Goal: Task Accomplishment & Management: Use online tool/utility

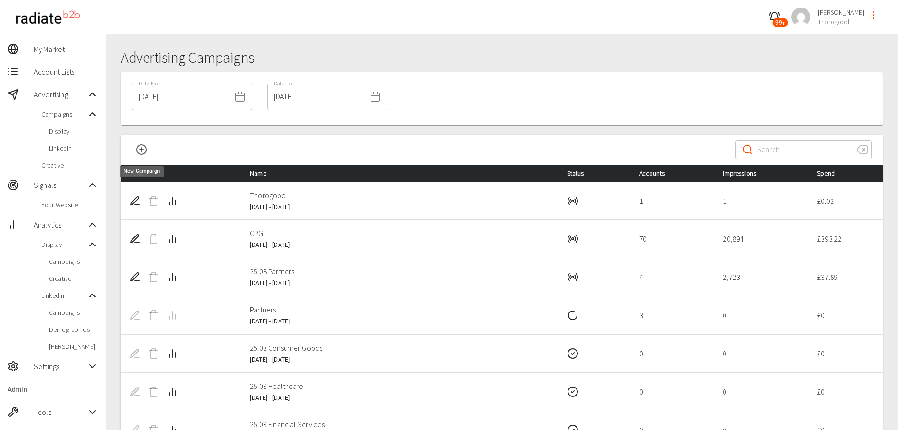
click at [140, 148] on icon "New Campaign" at bounding box center [141, 149] width 11 height 11
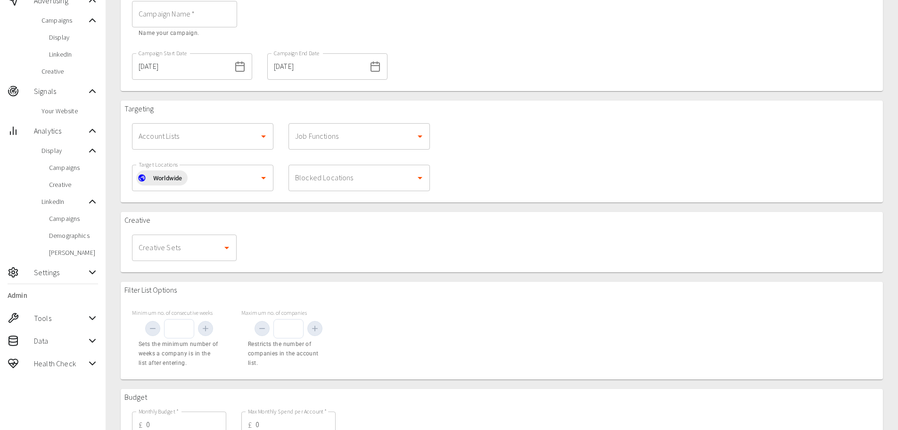
scroll to position [94, 0]
click at [262, 135] on icon "Open" at bounding box center [263, 136] width 5 height 2
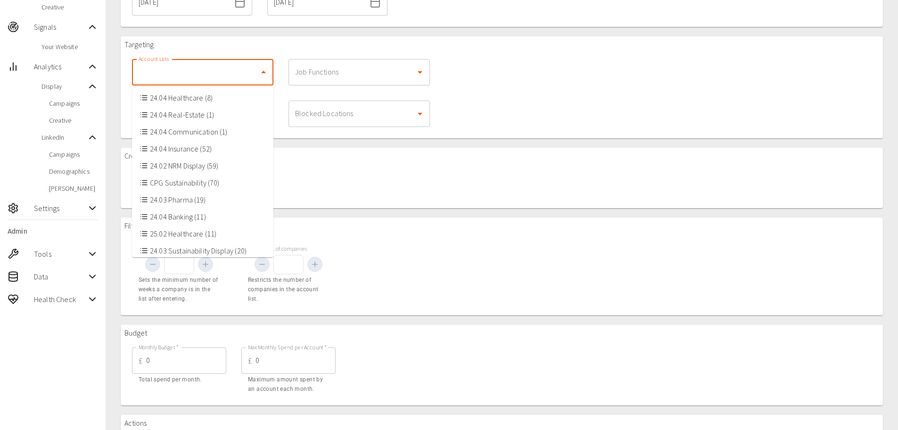
scroll to position [141, 0]
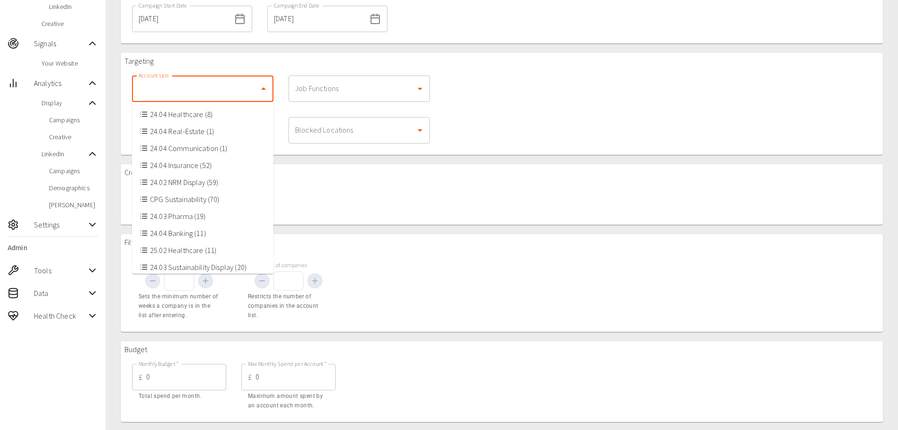
click at [177, 116] on li "24.04 Healthcare (8)" at bounding box center [202, 114] width 141 height 17
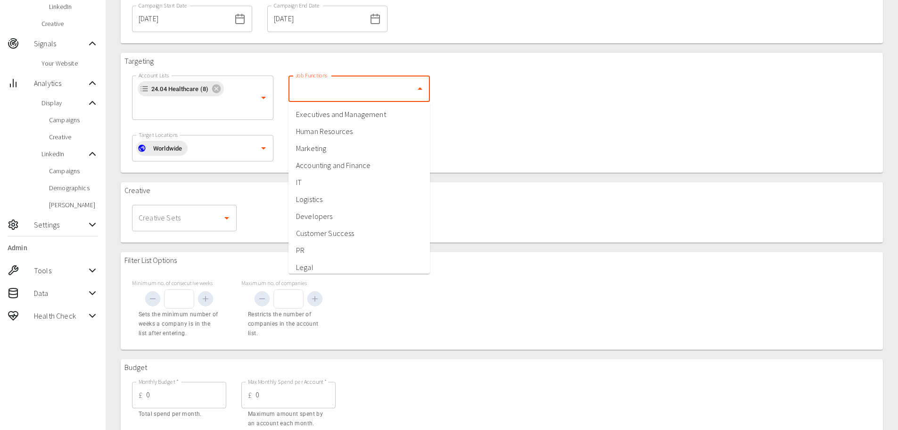
click at [346, 90] on input "Job Functions" at bounding box center [352, 89] width 119 height 18
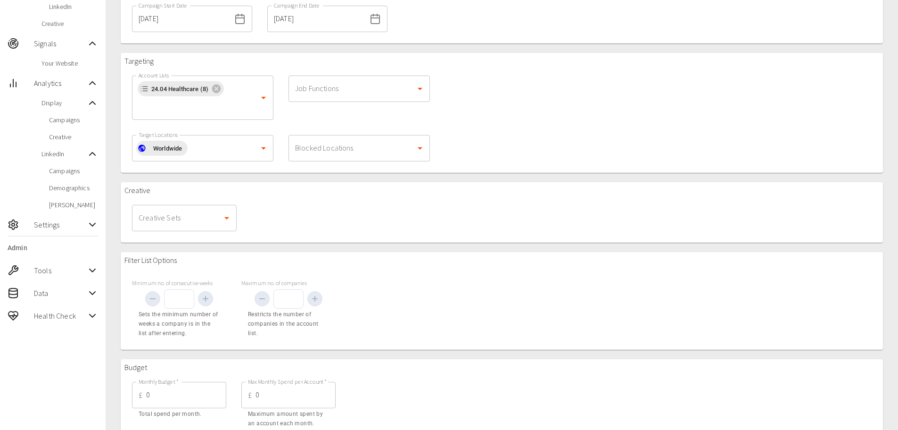
click at [499, 150] on div "Targeting Account Lists 24.04 Healthcare (8) Account Lists Job Functions Job Fu…" at bounding box center [502, 113] width 763 height 120
click at [213, 156] on input "Target Locations" at bounding box center [221, 148] width 67 height 18
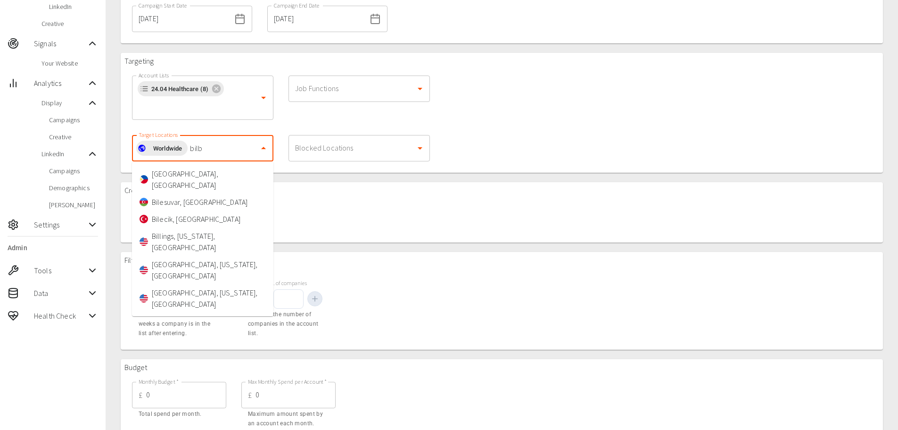
type input "bilba"
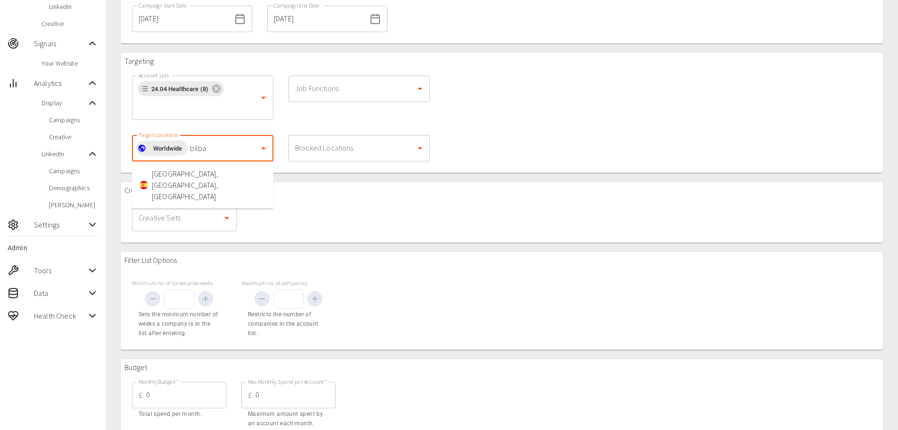
click at [183, 177] on li "[GEOGRAPHIC_DATA], [GEOGRAPHIC_DATA], [GEOGRAPHIC_DATA]" at bounding box center [202, 185] width 141 height 40
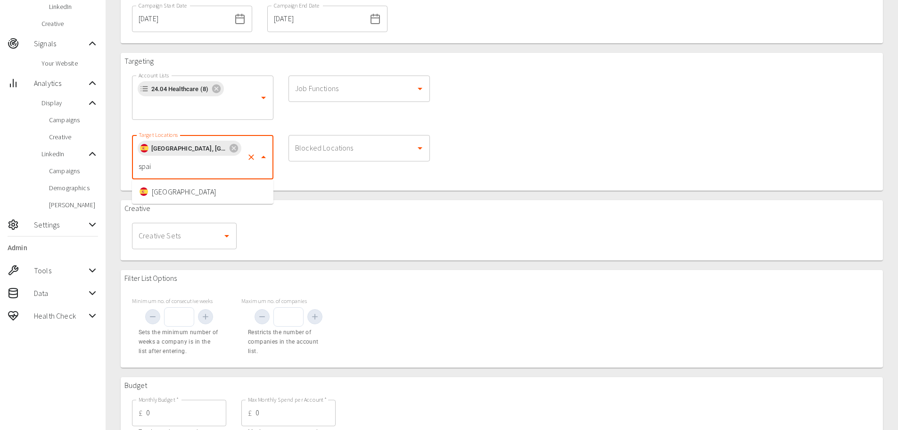
type input "[GEOGRAPHIC_DATA]"
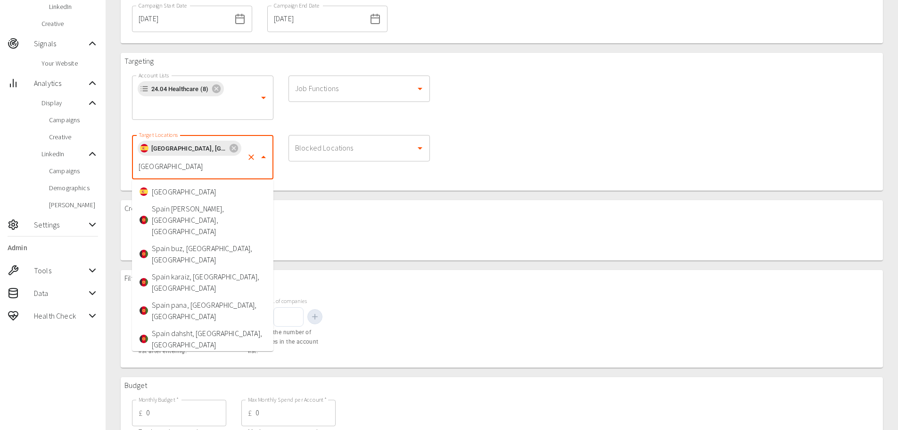
click at [182, 190] on li "[GEOGRAPHIC_DATA]" at bounding box center [202, 191] width 141 height 17
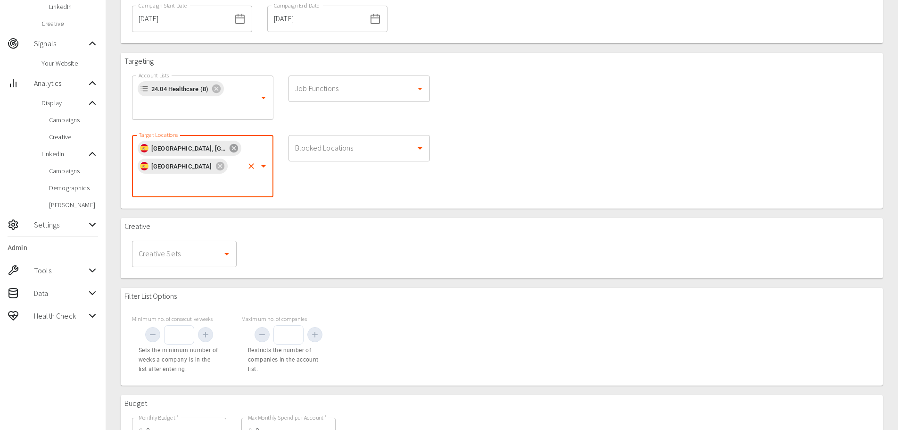
click at [230, 149] on icon at bounding box center [234, 148] width 8 height 8
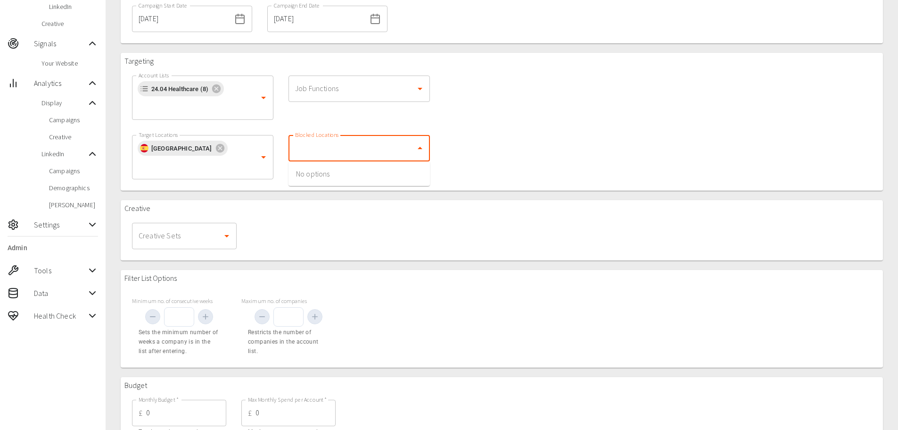
click at [326, 151] on input "Blocked Locations" at bounding box center [352, 148] width 119 height 18
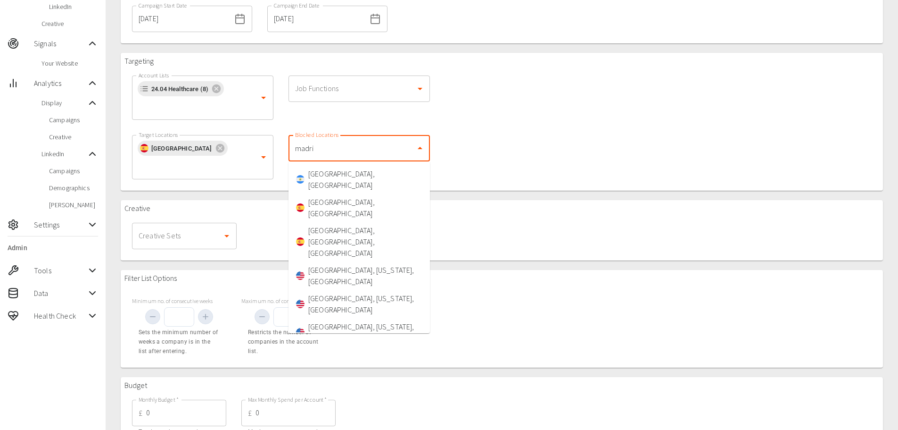
type input "[GEOGRAPHIC_DATA]"
click at [335, 177] on li "[GEOGRAPHIC_DATA], [GEOGRAPHIC_DATA]" at bounding box center [359, 179] width 141 height 28
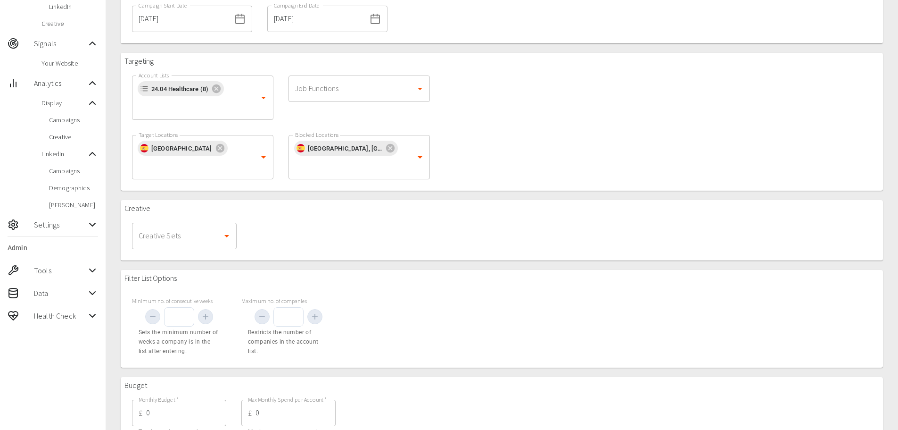
click at [320, 200] on div "Creative Creative Sets Creative Sets" at bounding box center [502, 230] width 763 height 60
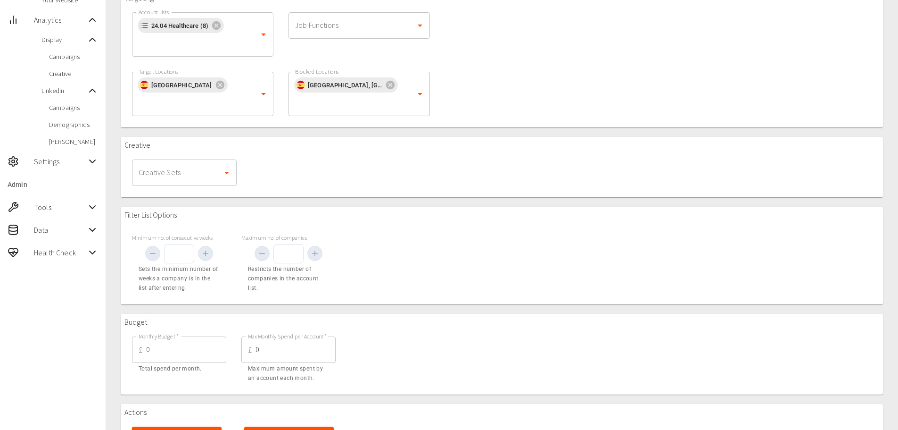
scroll to position [227, 0]
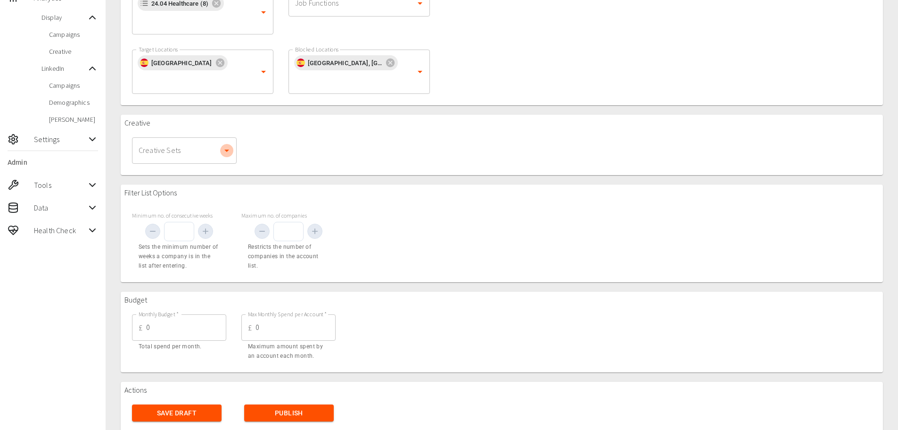
click at [225, 145] on icon "Open" at bounding box center [226, 150] width 11 height 11
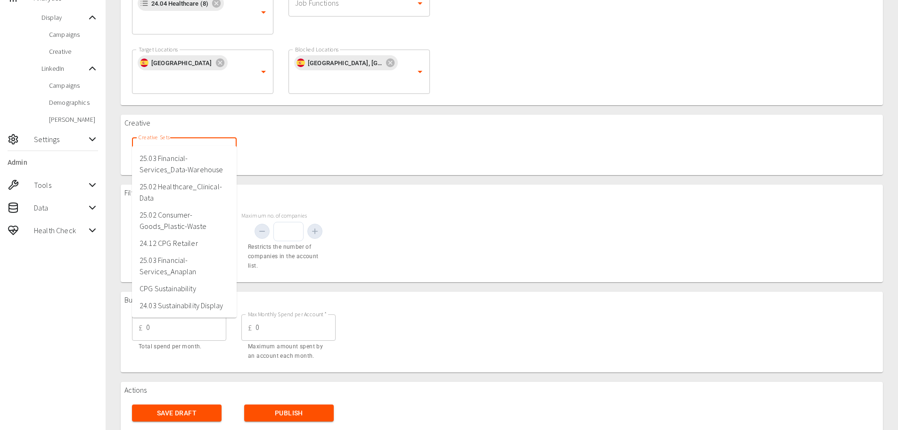
click at [174, 167] on li "25.03 Financial-Services_Data-Warehouse" at bounding box center [184, 164] width 105 height 28
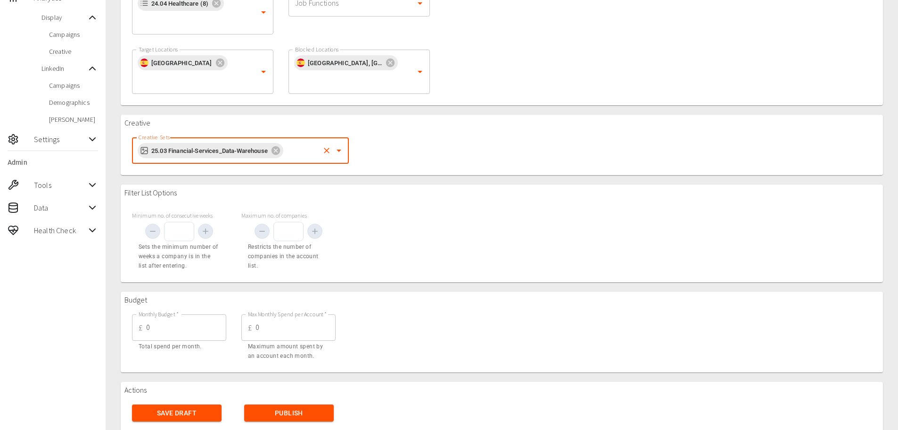
click at [302, 141] on input "Creative Sets" at bounding box center [301, 150] width 33 height 18
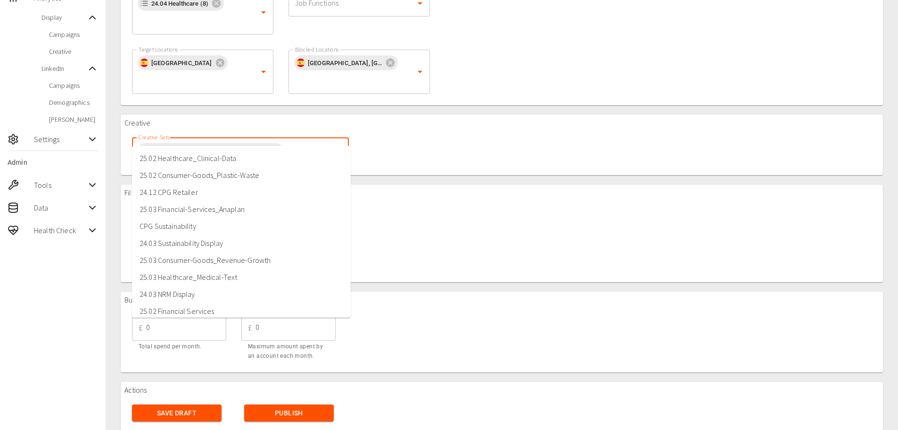
click at [249, 175] on li "25.02 Consumer-Goods_Plastic-Waste" at bounding box center [241, 174] width 219 height 17
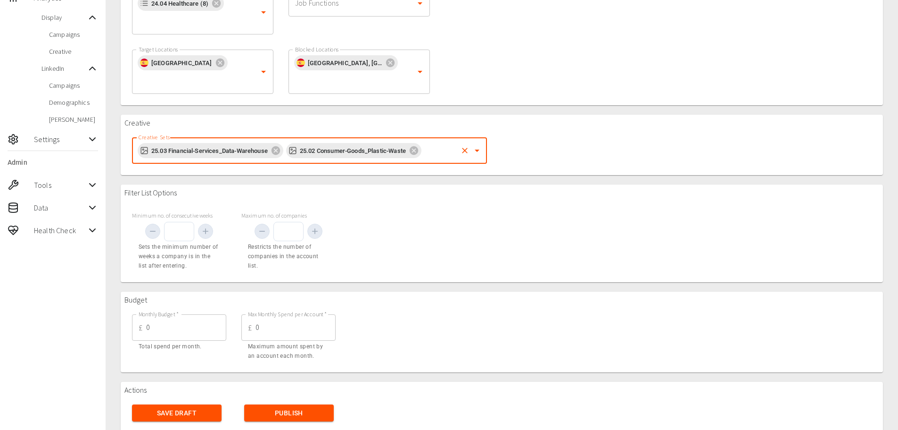
click at [294, 314] on input "0" at bounding box center [296, 327] width 80 height 26
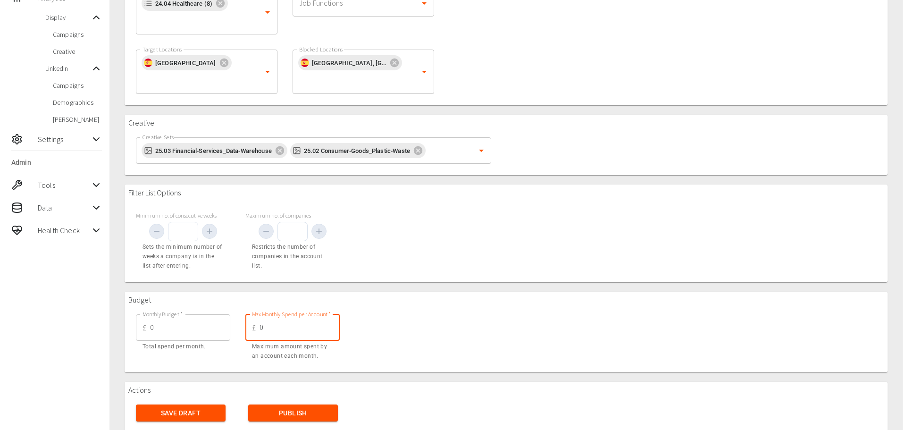
scroll to position [0, 0]
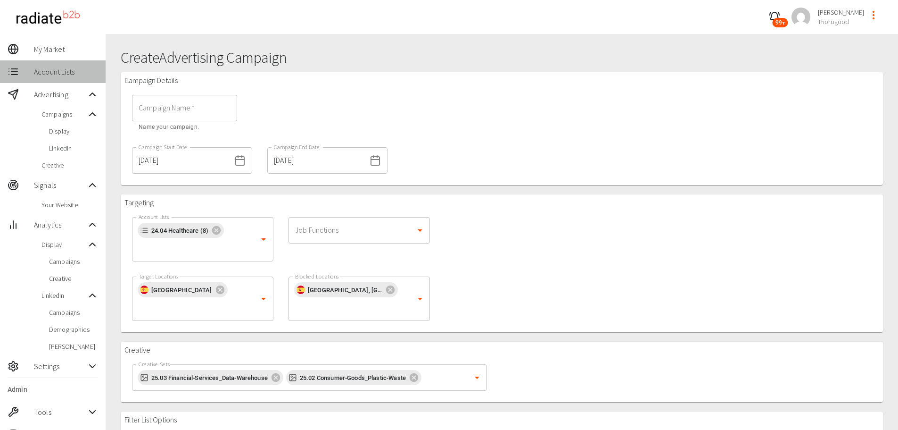
click at [55, 73] on span "Account Lists" at bounding box center [66, 71] width 64 height 11
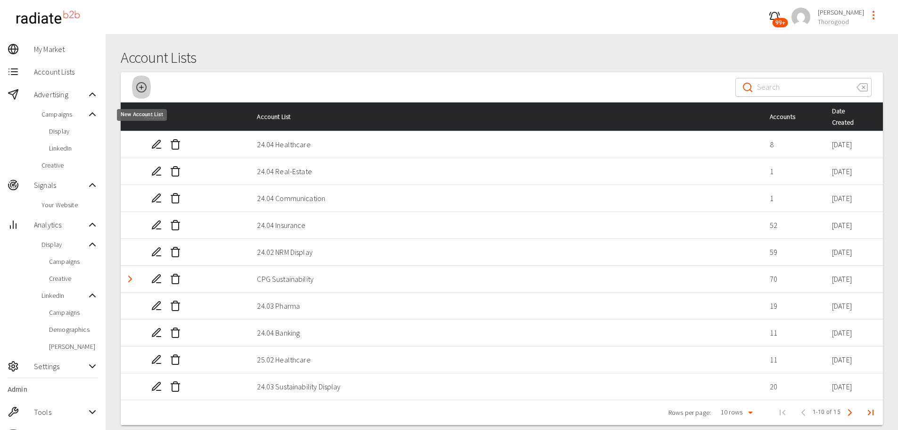
click at [140, 84] on icon "New Account List" at bounding box center [141, 87] width 11 height 11
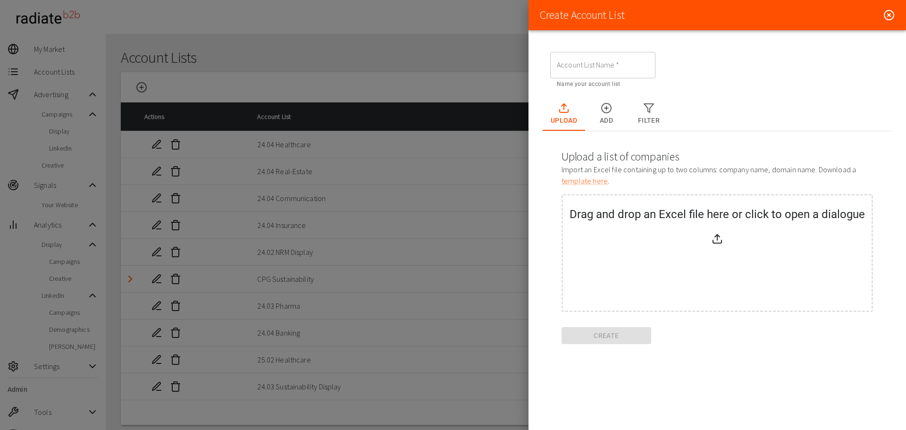
click at [603, 109] on icon "Upload Tabs" at bounding box center [605, 107] width 11 height 11
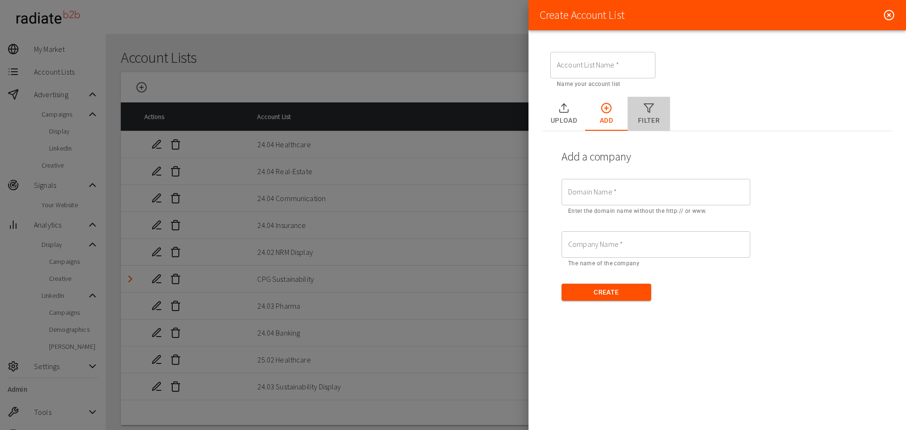
click at [648, 113] on icon "Upload Tabs" at bounding box center [648, 107] width 11 height 11
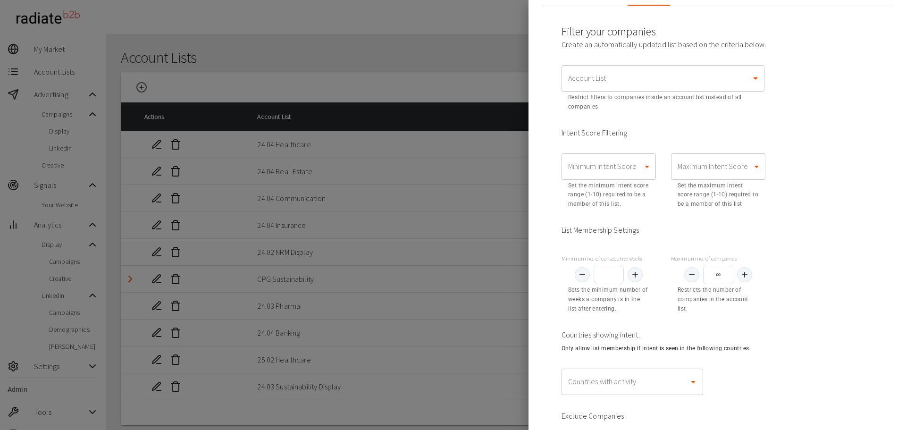
scroll to position [141, 0]
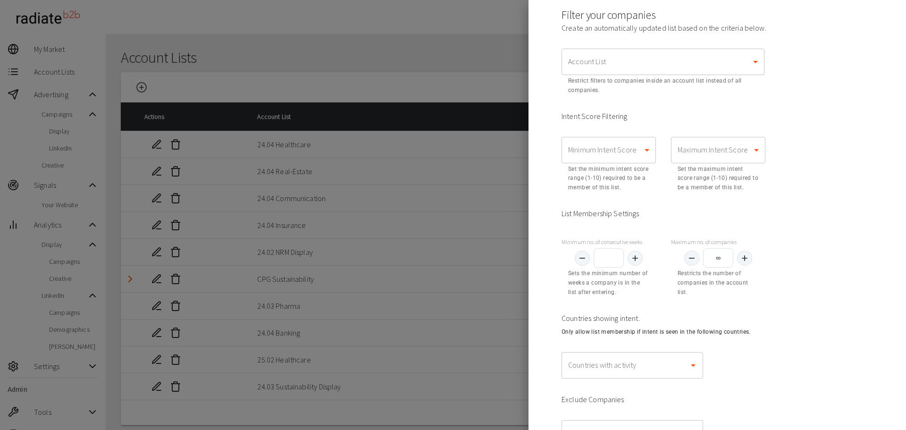
click at [617, 151] on body "99+ [PERSON_NAME] Thorogood My Market Account Lists Advertising Campaigns Displ…" at bounding box center [453, 236] width 906 height 472
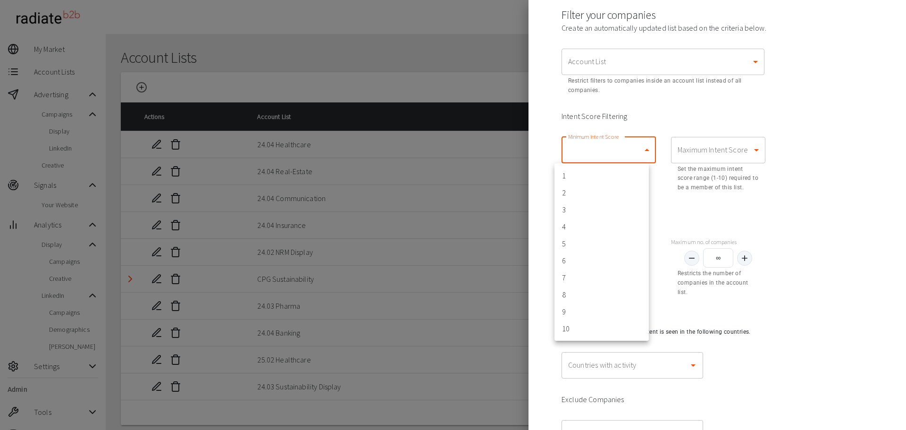
click at [612, 221] on li "4" at bounding box center [601, 226] width 94 height 17
type input "4"
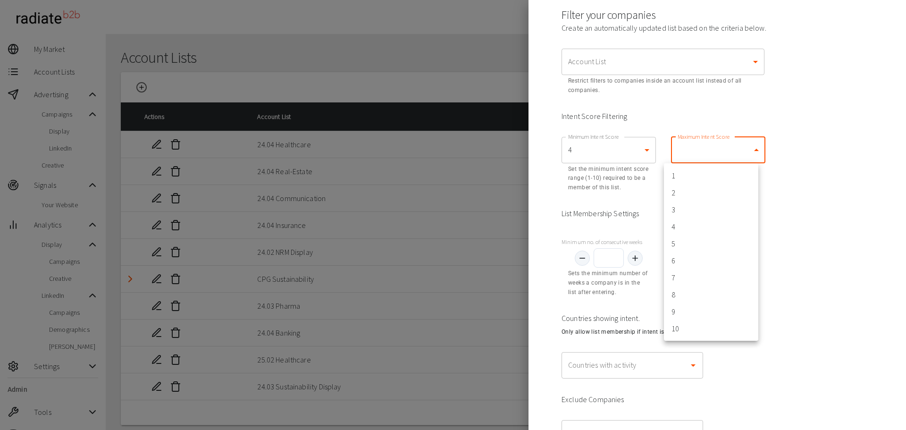
click at [713, 149] on body "99+ [PERSON_NAME] Thorogood My Market Account Lists Advertising Campaigns Displ…" at bounding box center [453, 236] width 906 height 472
click at [698, 290] on li "8" at bounding box center [711, 294] width 94 height 17
type input "8"
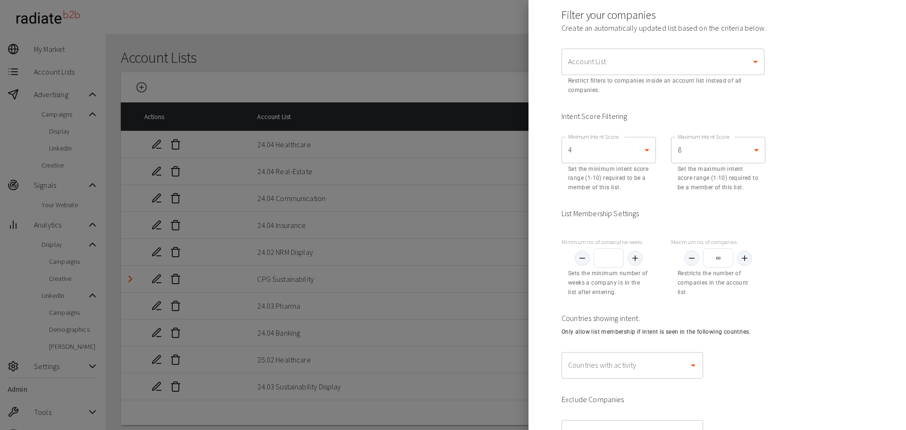
click at [790, 229] on div "Minimum no. of consecutive weeks Sets the minimum number of weeks a company is …" at bounding box center [717, 265] width 326 height 78
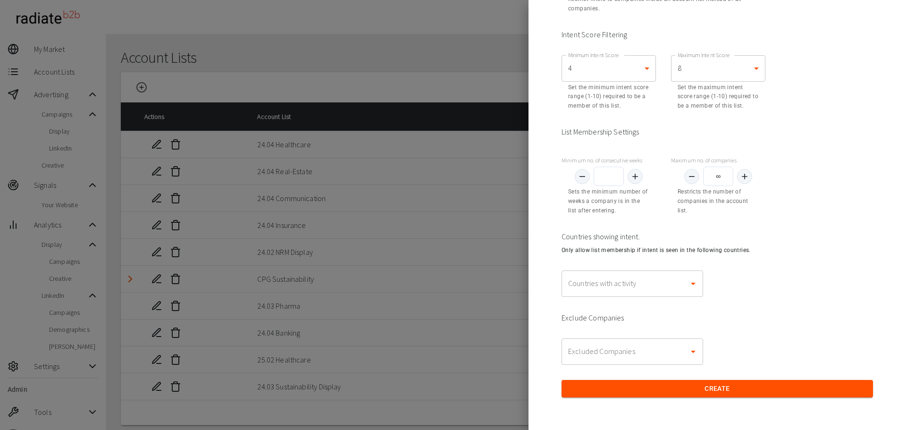
scroll to position [224, 0]
click at [623, 280] on input "Countries with activity" at bounding box center [624, 283] width 119 height 18
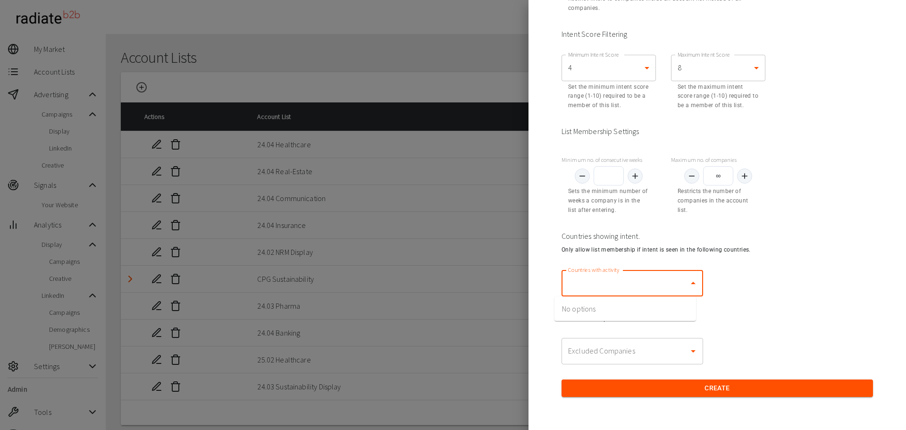
click at [800, 314] on div "Exclude Companies" at bounding box center [716, 316] width 311 height 11
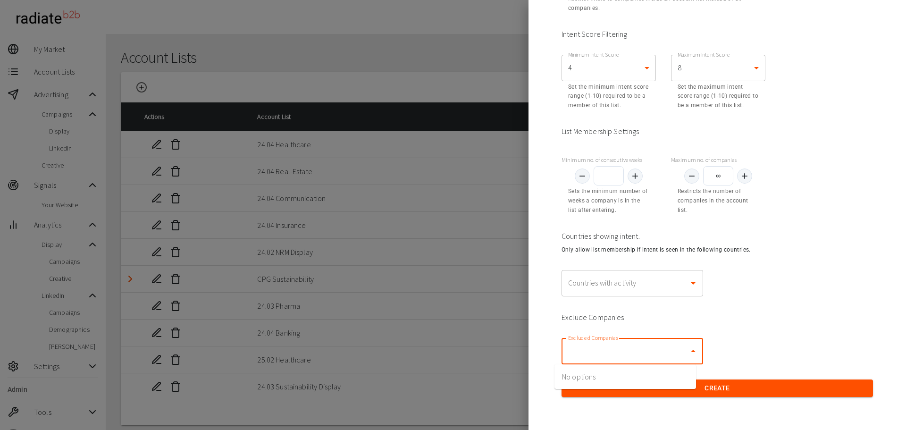
click at [605, 357] on input "Excluded Companies" at bounding box center [624, 351] width 119 height 18
click at [826, 274] on div "Countries with activity Countries with activity" at bounding box center [717, 283] width 326 height 42
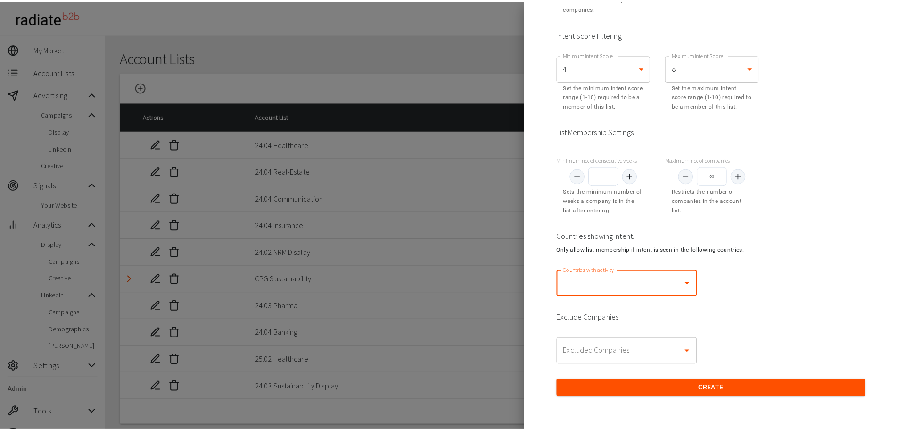
scroll to position [0, 0]
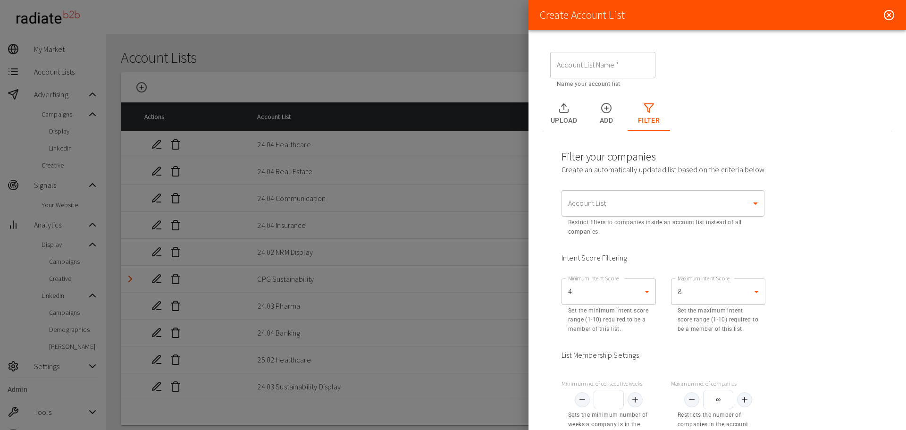
click at [883, 15] on icon at bounding box center [888, 14] width 11 height 11
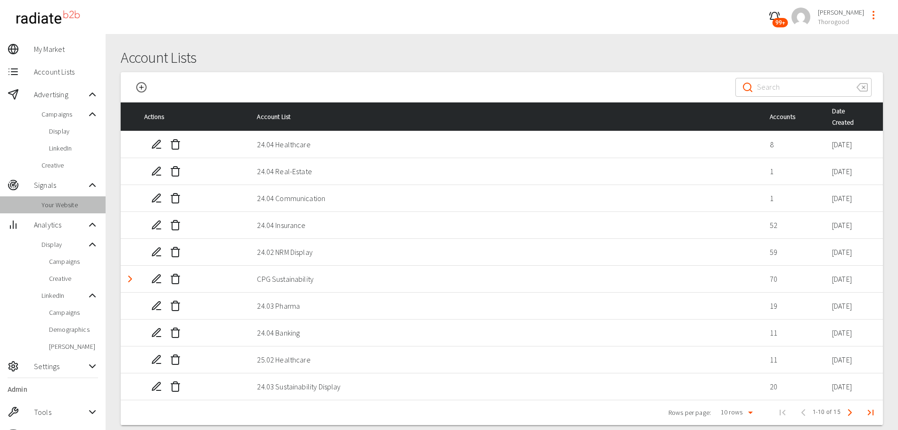
click at [73, 206] on span "Your Website" at bounding box center [70, 204] width 57 height 9
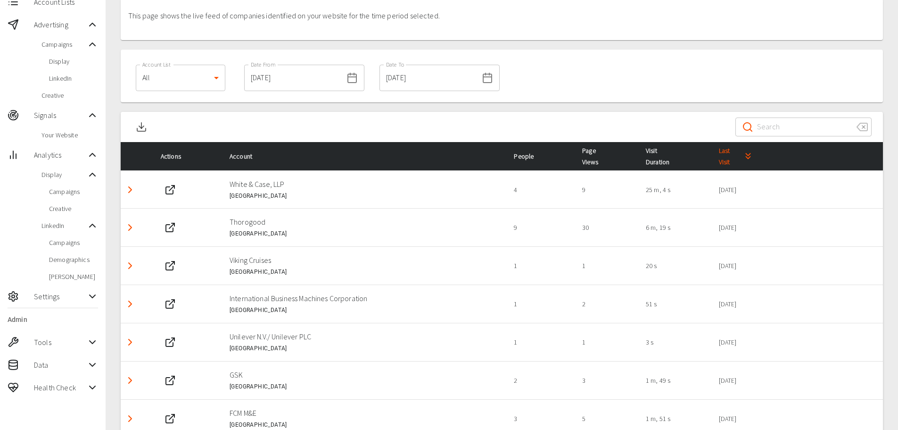
scroll to position [94, 0]
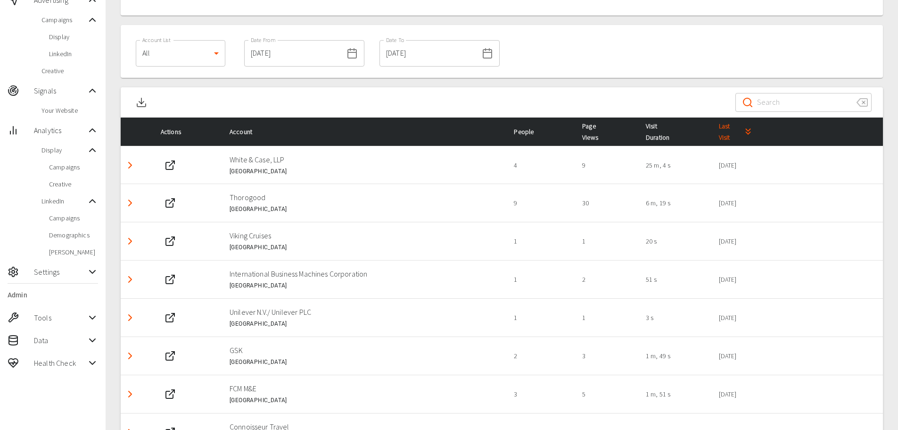
click at [132, 166] on icon "Detail panel visibility toggle" at bounding box center [130, 164] width 11 height 11
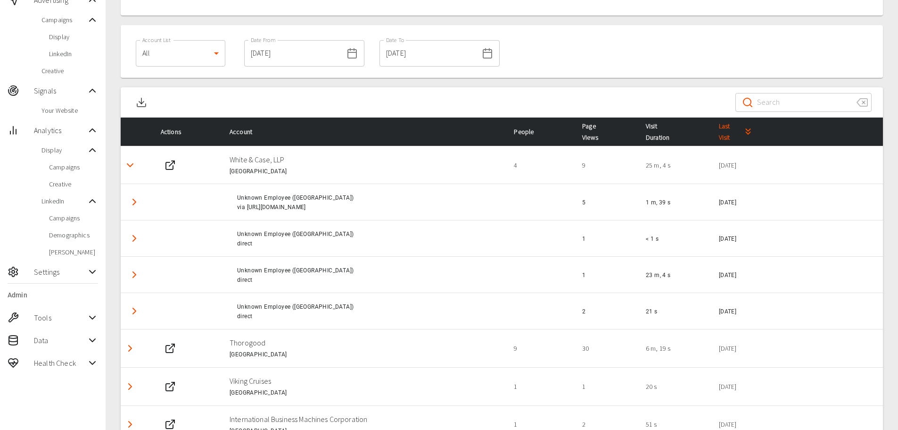
click at [130, 201] on icon "Detail panel visibility toggle" at bounding box center [134, 201] width 11 height 11
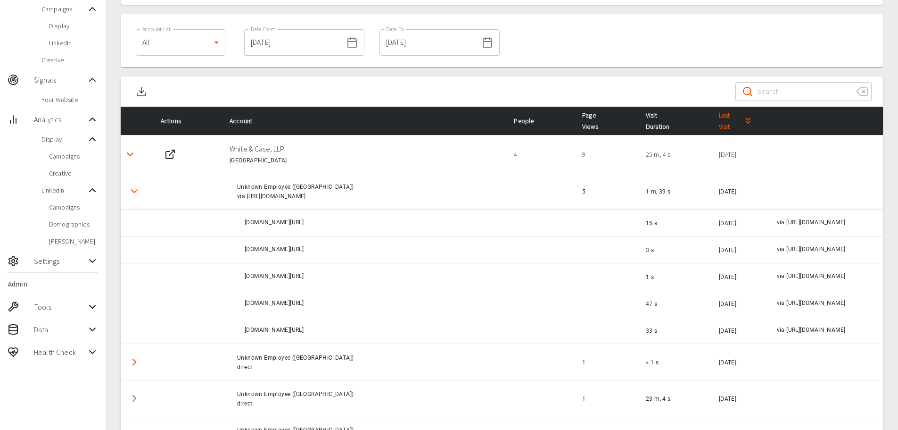
scroll to position [141, 0]
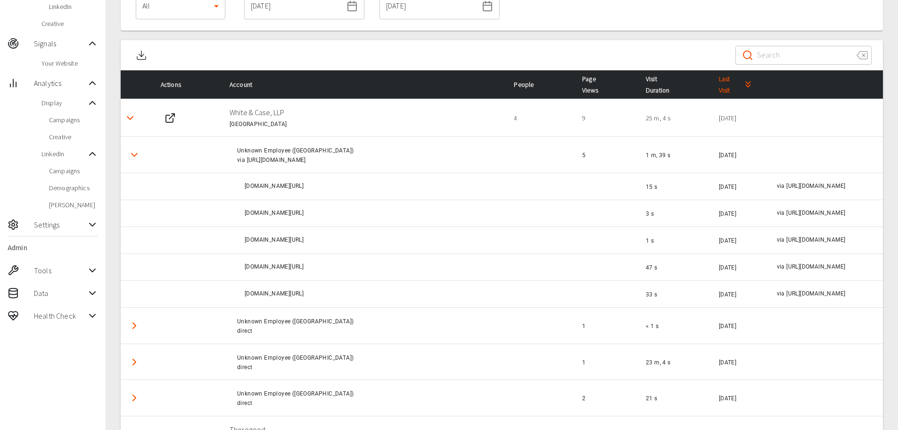
click at [88, 228] on icon at bounding box center [92, 224] width 11 height 11
click at [69, 313] on span "Website" at bounding box center [73, 312] width 49 height 9
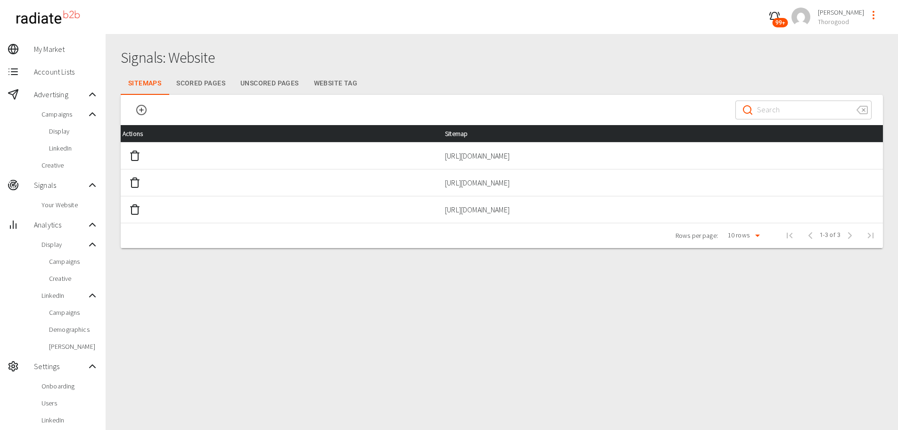
click at [207, 83] on button "Scored Pages" at bounding box center [201, 83] width 64 height 23
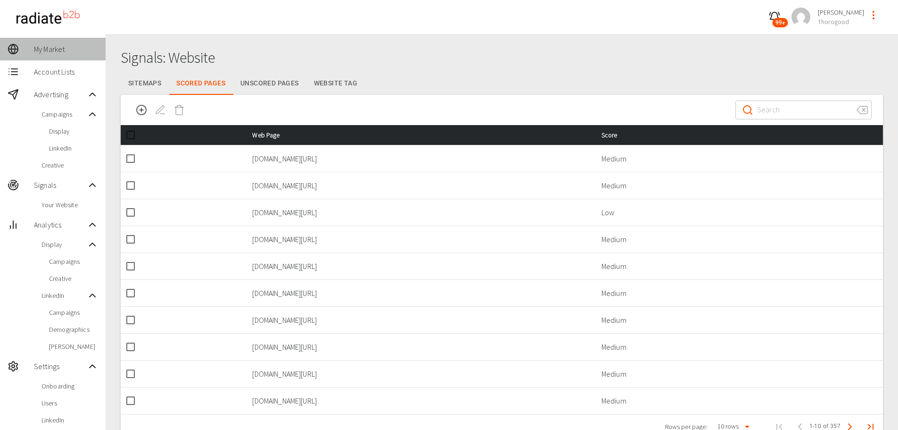
click at [46, 50] on span "My Market" at bounding box center [66, 48] width 64 height 11
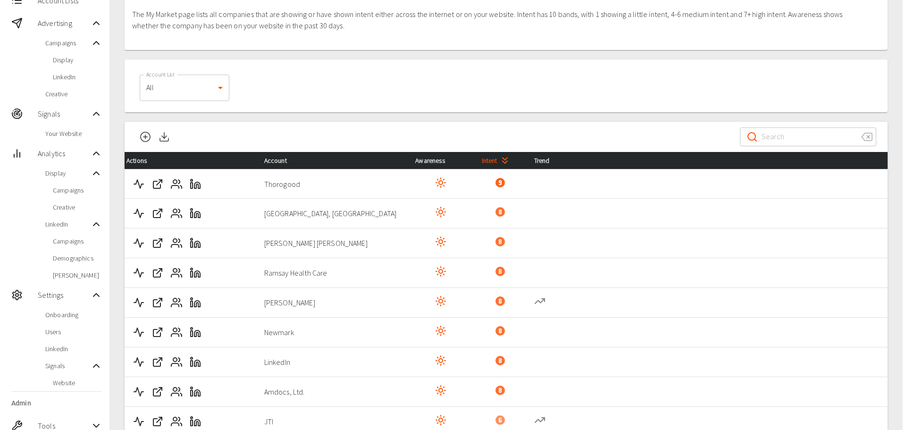
scroll to position [94, 0]
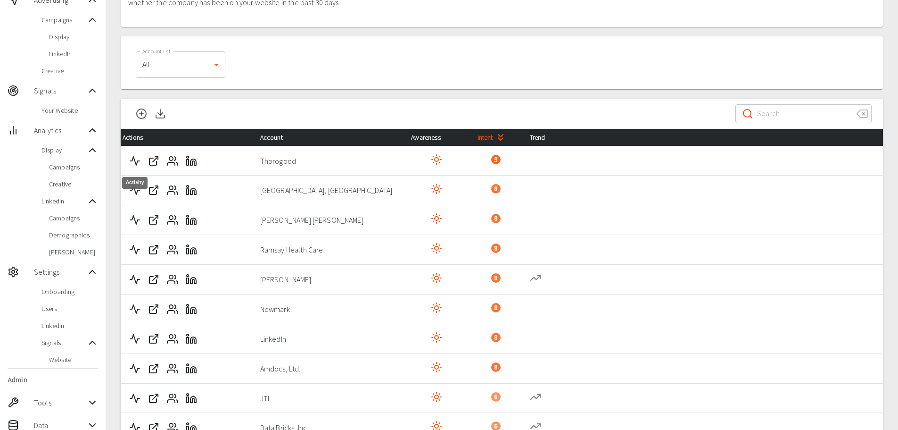
click at [137, 155] on icon "Activity" at bounding box center [134, 160] width 11 height 11
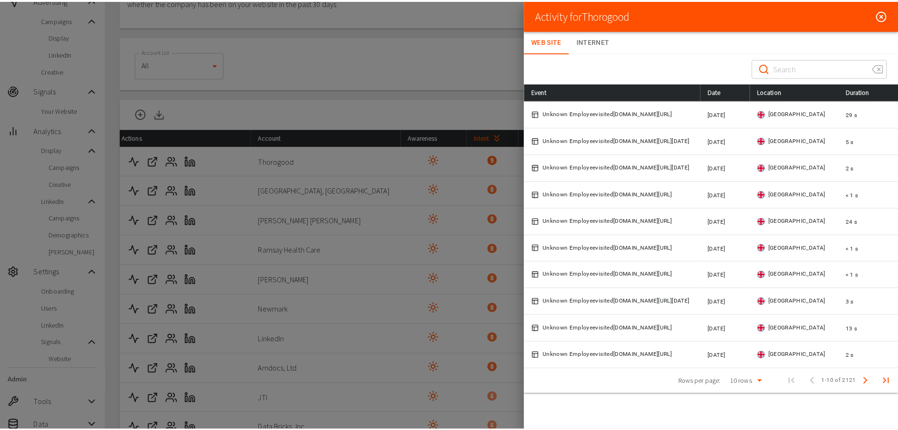
scroll to position [0, 0]
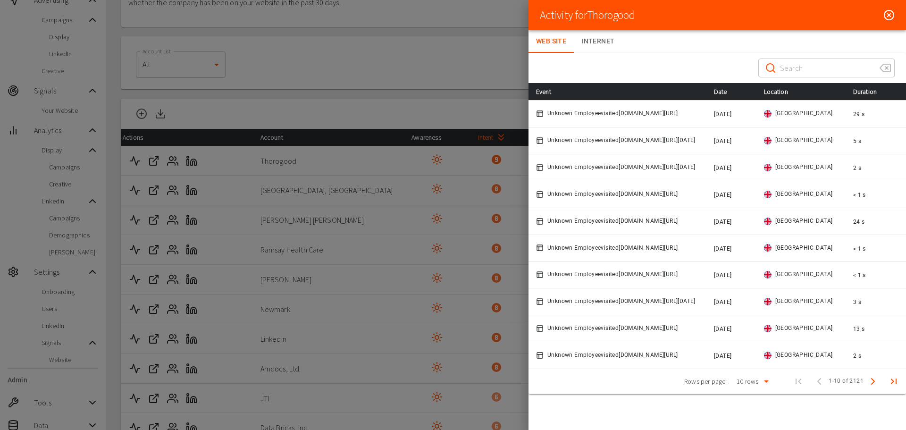
click at [883, 16] on icon at bounding box center [888, 14] width 11 height 11
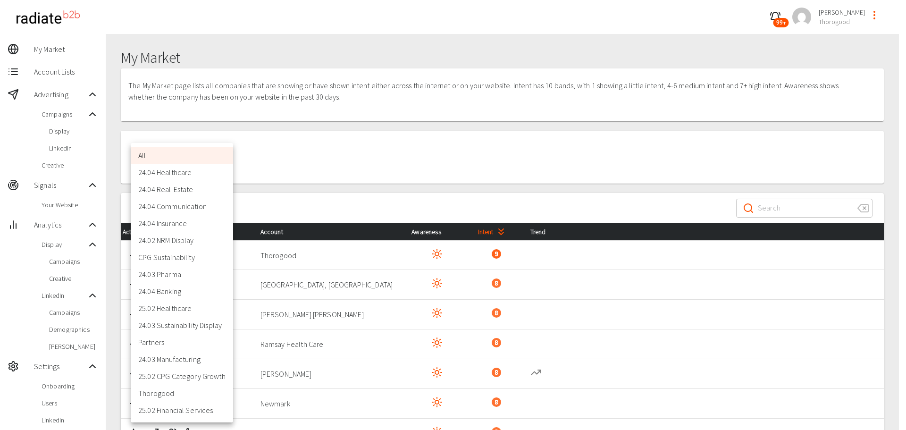
click at [177, 162] on body "99+ [PERSON_NAME] Thorogood My Market Account Lists Advertising Campaigns Displ…" at bounding box center [453, 288] width 906 height 577
click at [174, 175] on li "24.04 Healthcare" at bounding box center [182, 172] width 102 height 17
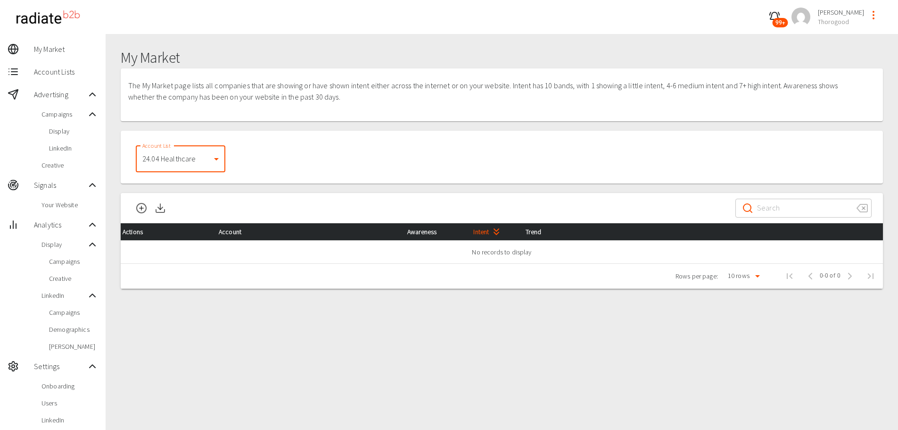
click at [310, 172] on div "Account List 24.04 Healthcare 892 Account List" at bounding box center [502, 156] width 755 height 45
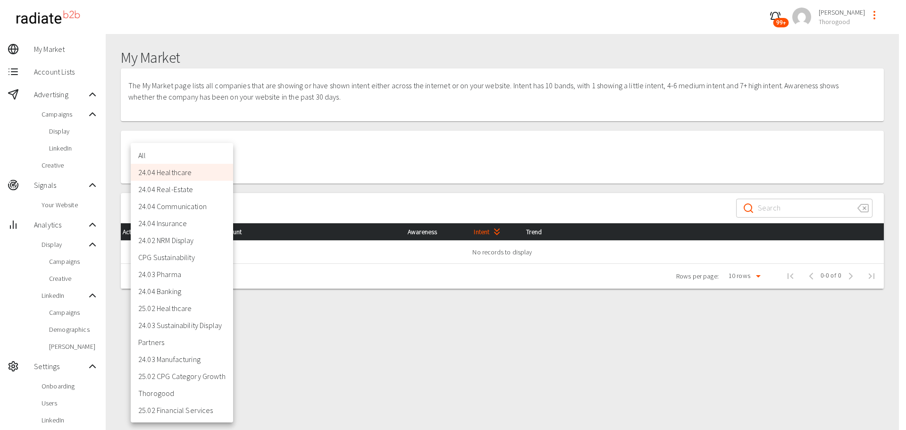
click at [186, 160] on body "99+ [PERSON_NAME] Thorogood My Market Account Lists Advertising Campaigns Displ…" at bounding box center [453, 278] width 906 height 557
click at [187, 375] on li "25.02 CPG Category Growth" at bounding box center [182, 375] width 102 height 17
type input "1708"
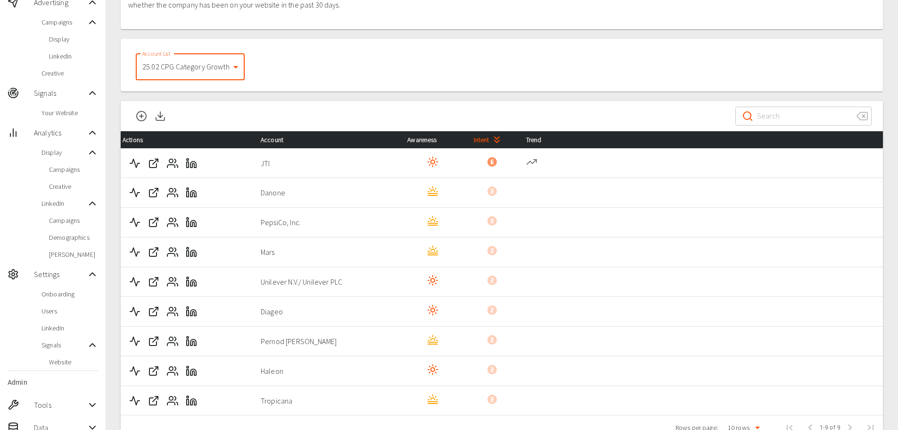
scroll to position [94, 0]
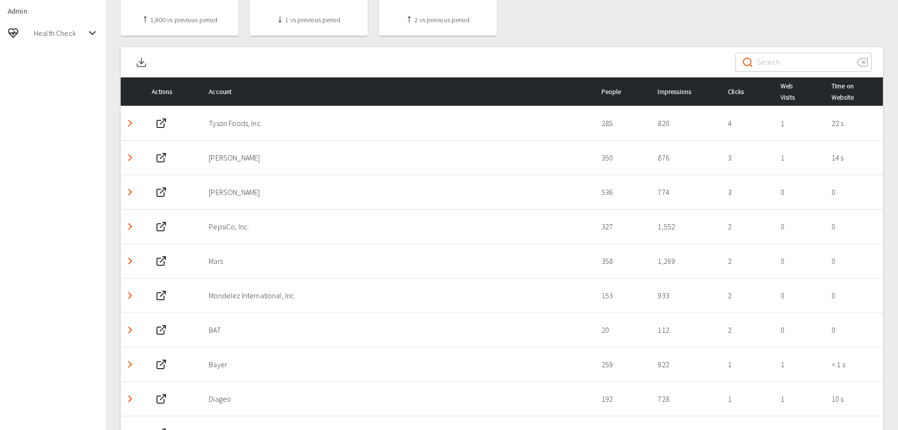
scroll to position [424, 0]
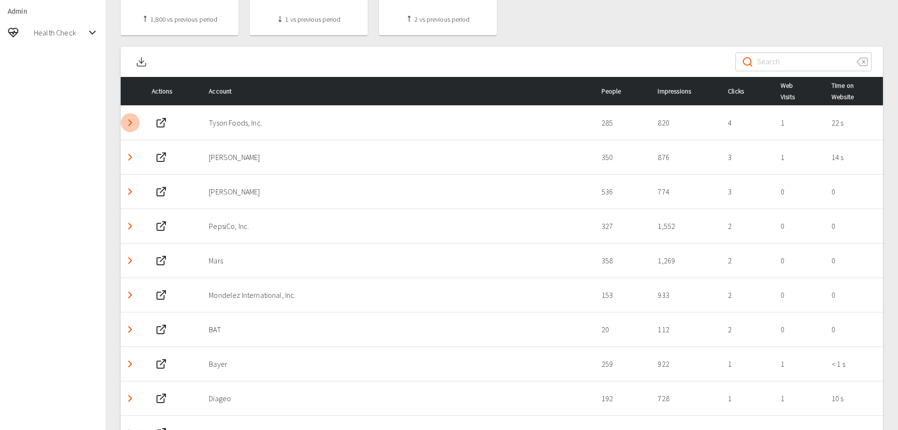
click at [133, 125] on icon "Detail panel visibility toggle" at bounding box center [130, 122] width 11 height 11
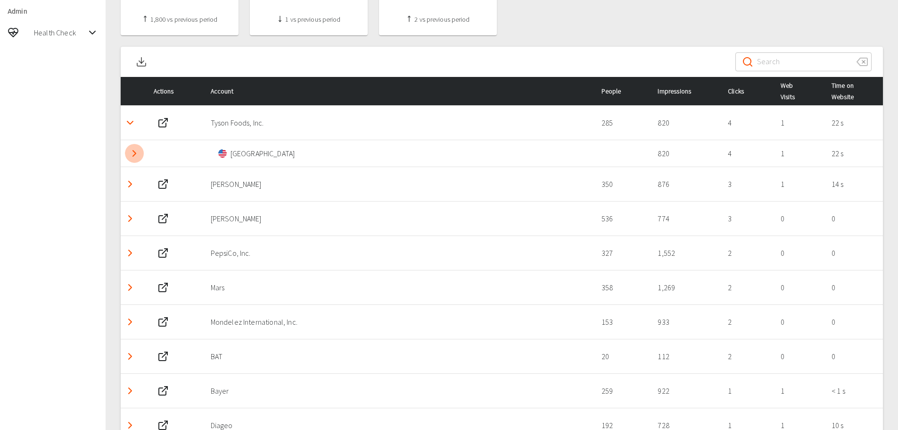
click at [136, 154] on icon "Detail panel visibility toggle" at bounding box center [134, 153] width 11 height 11
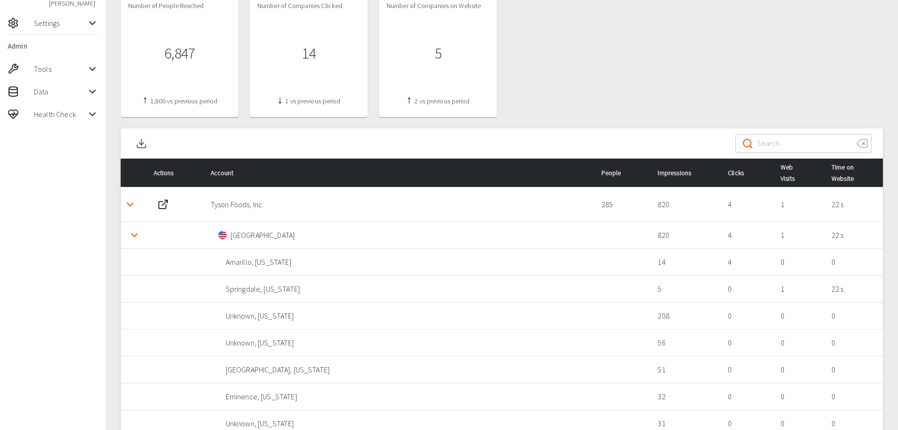
scroll to position [330, 0]
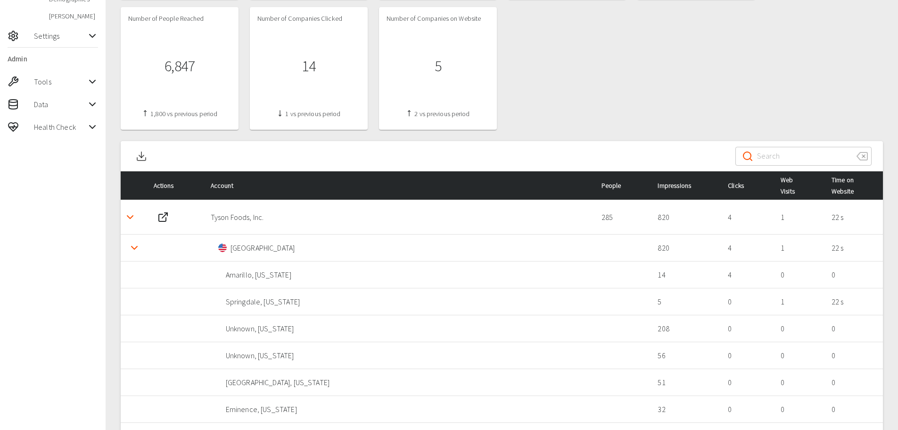
click at [129, 217] on polyline "Detail panel visibility toggle" at bounding box center [130, 217] width 6 height 3
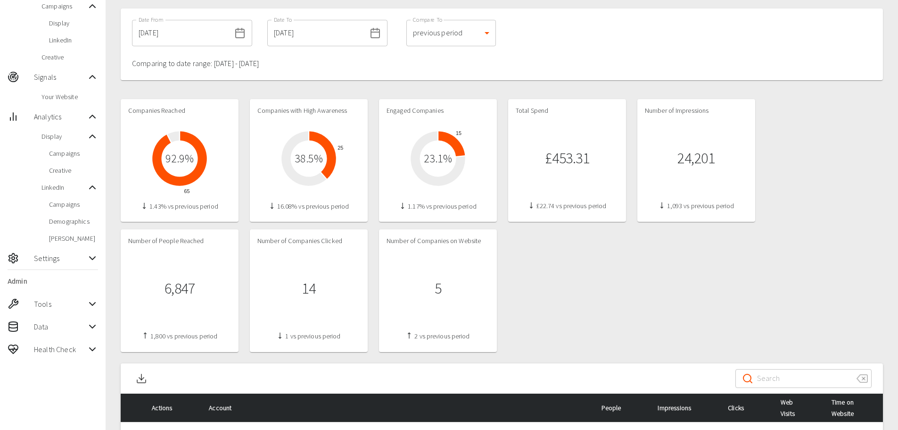
scroll to position [0, 0]
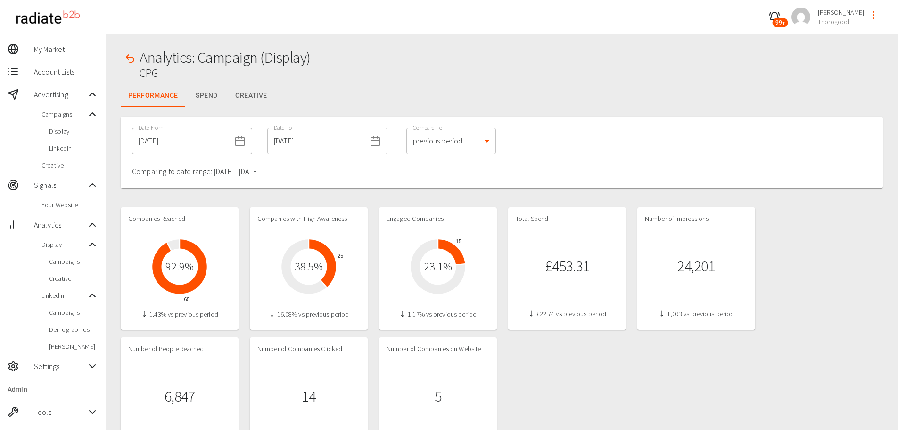
click at [204, 98] on button "Spend" at bounding box center [206, 95] width 42 height 23
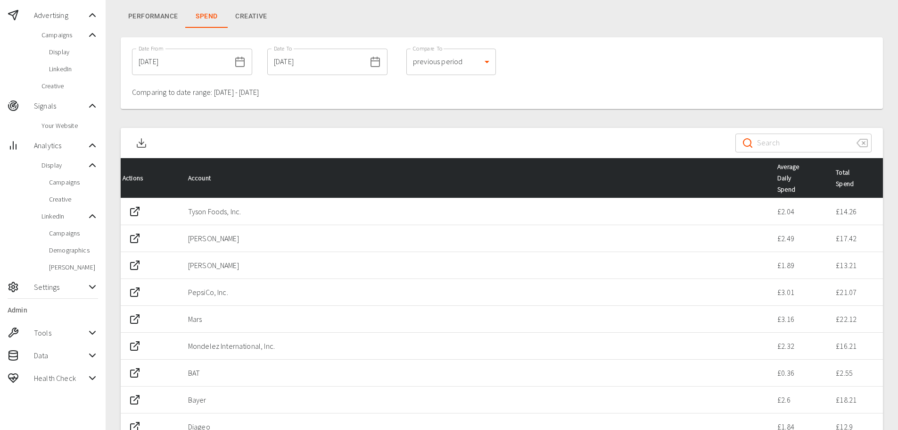
scroll to position [94, 0]
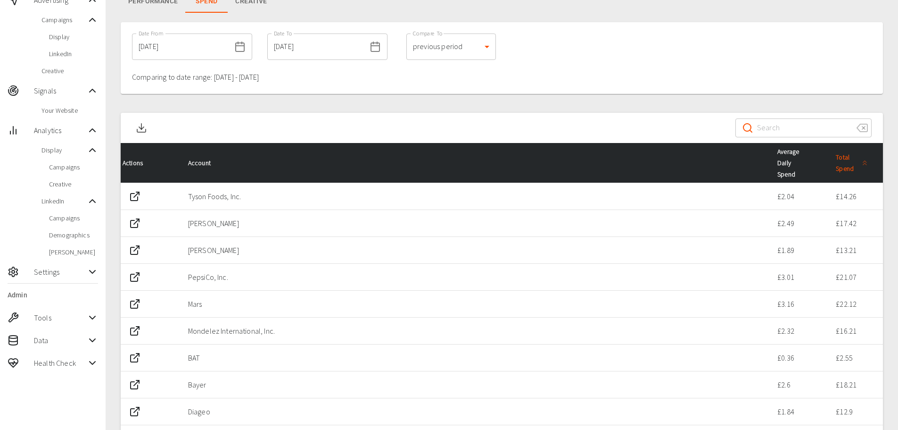
click at [844, 161] on span "Total Spend" at bounding box center [853, 162] width 35 height 23
click at [848, 164] on span "Total Spend" at bounding box center [853, 162] width 35 height 23
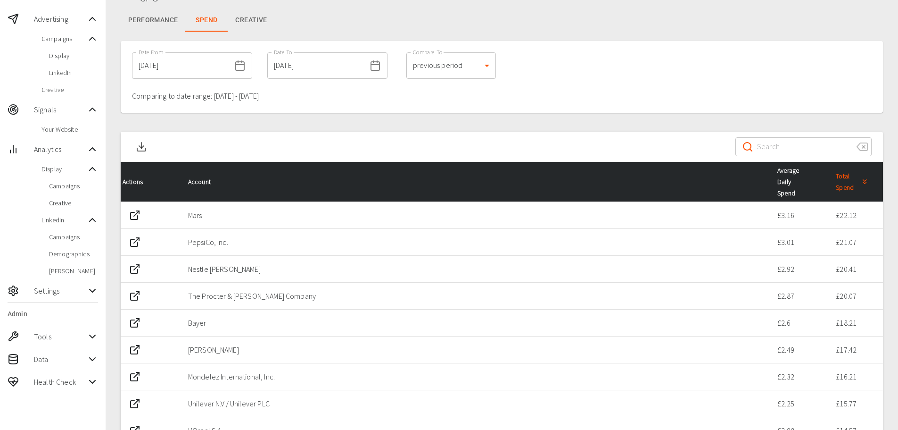
scroll to position [0, 0]
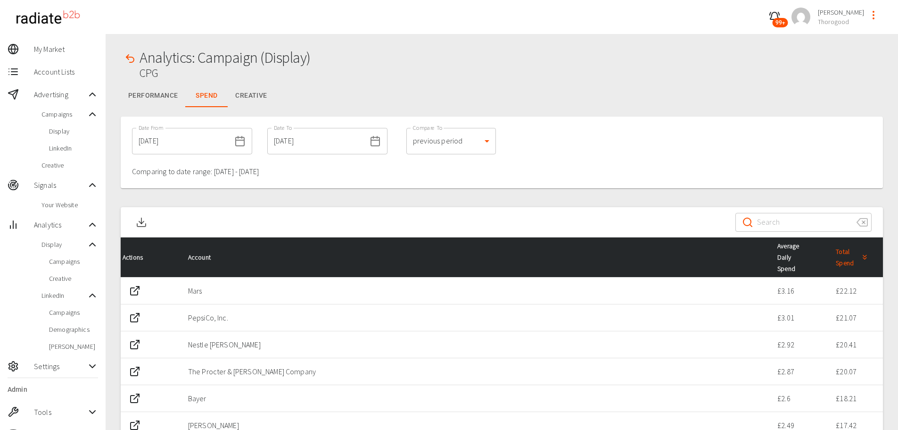
click at [247, 97] on button "Creative" at bounding box center [251, 95] width 47 height 23
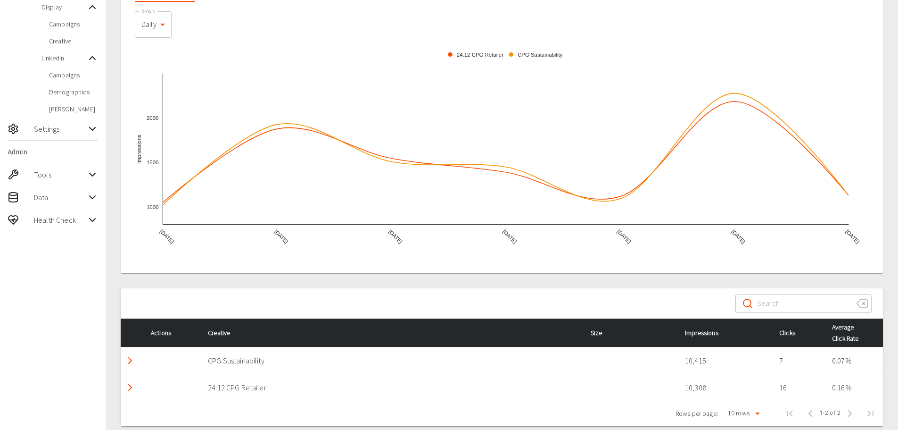
scroll to position [249, 0]
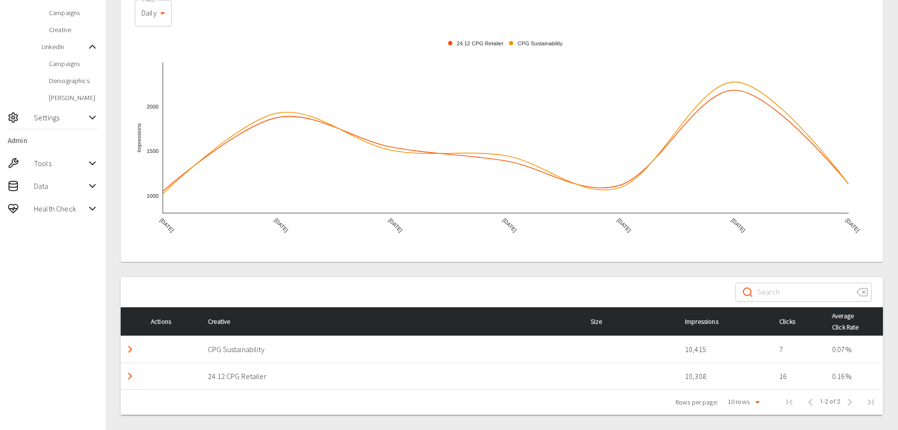
click at [129, 378] on icon "Detail panel visibility toggle" at bounding box center [130, 375] width 11 height 11
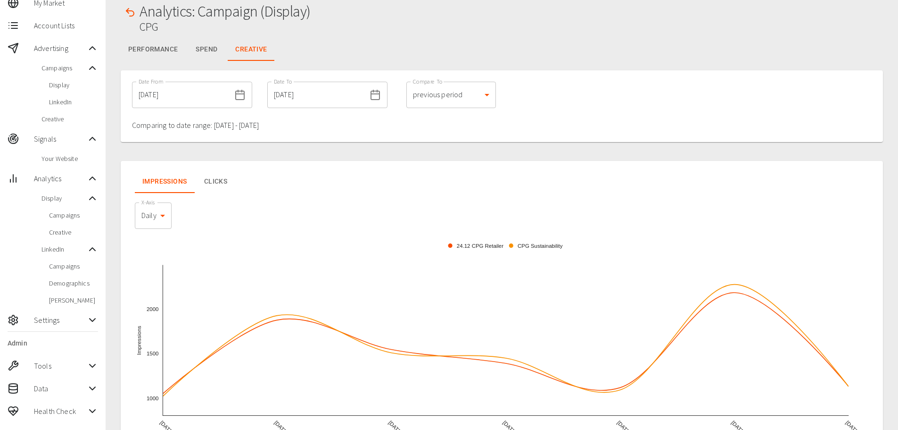
scroll to position [0, 0]
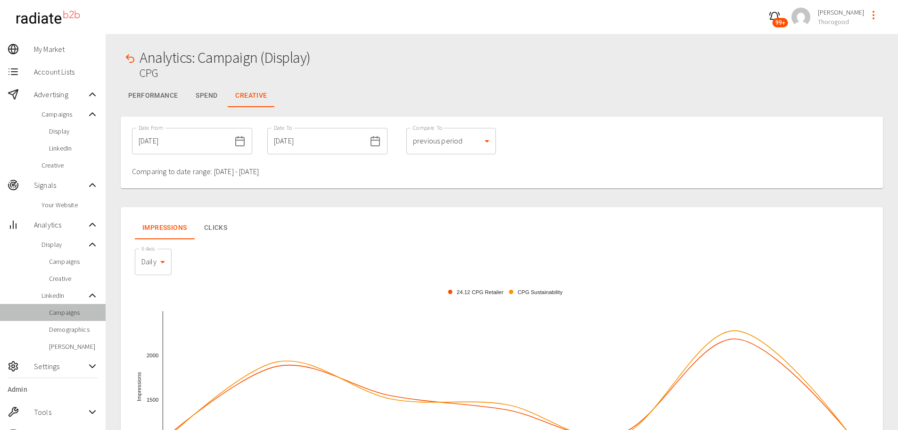
click at [67, 314] on span "Campaigns" at bounding box center [73, 312] width 49 height 9
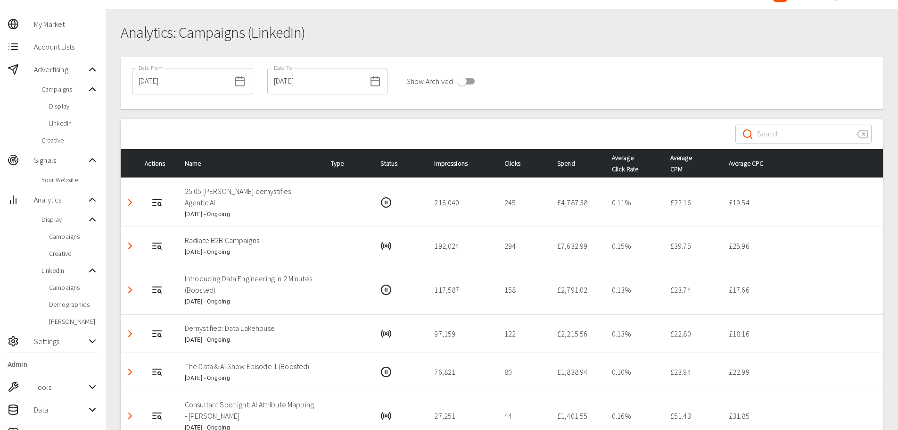
scroll to position [47, 0]
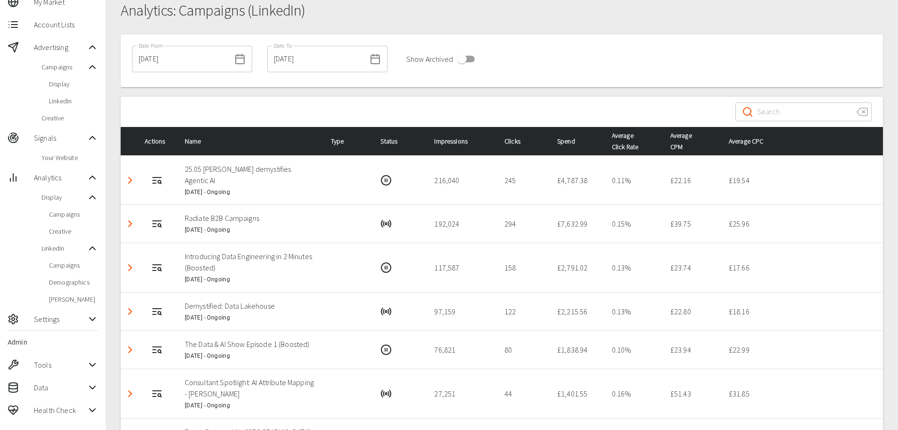
click at [69, 284] on span "Demographics" at bounding box center [73, 281] width 49 height 9
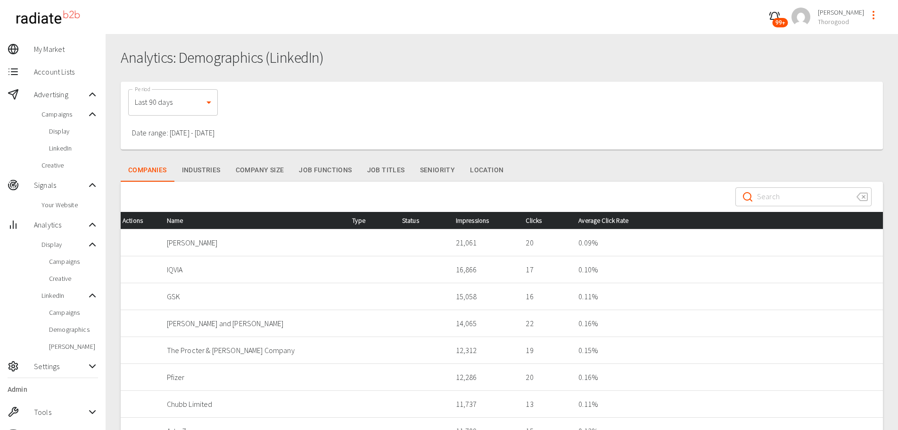
click at [699, 51] on h1 "Analytics: Demographics (LinkedIn)" at bounding box center [502, 57] width 763 height 17
